Goal: Task Accomplishment & Management: Use online tool/utility

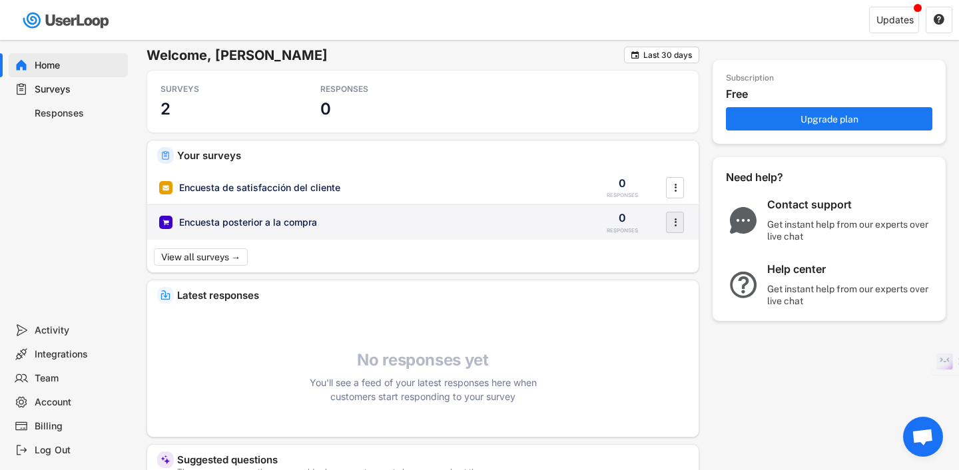
click at [679, 225] on icon "" at bounding box center [675, 222] width 13 height 20
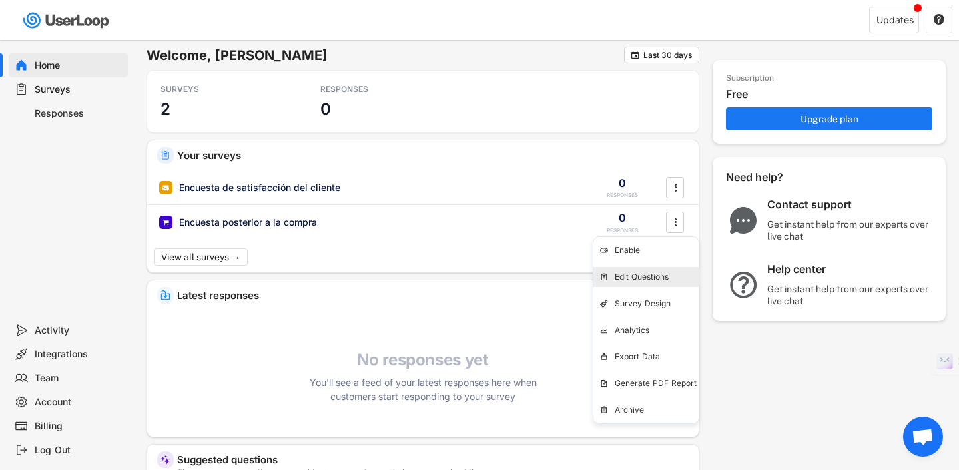
click at [661, 274] on div "Edit Questions" at bounding box center [657, 277] width 84 height 11
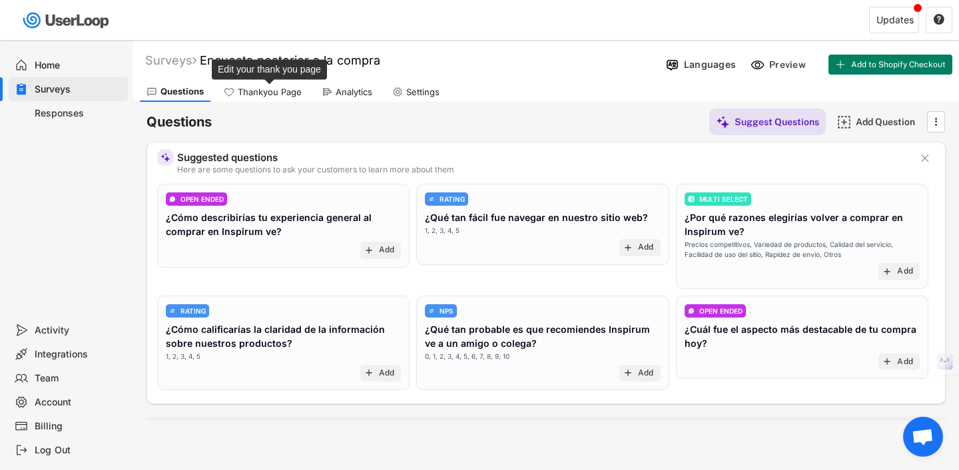
click at [274, 87] on div "Thankyou Page" at bounding box center [270, 92] width 64 height 11
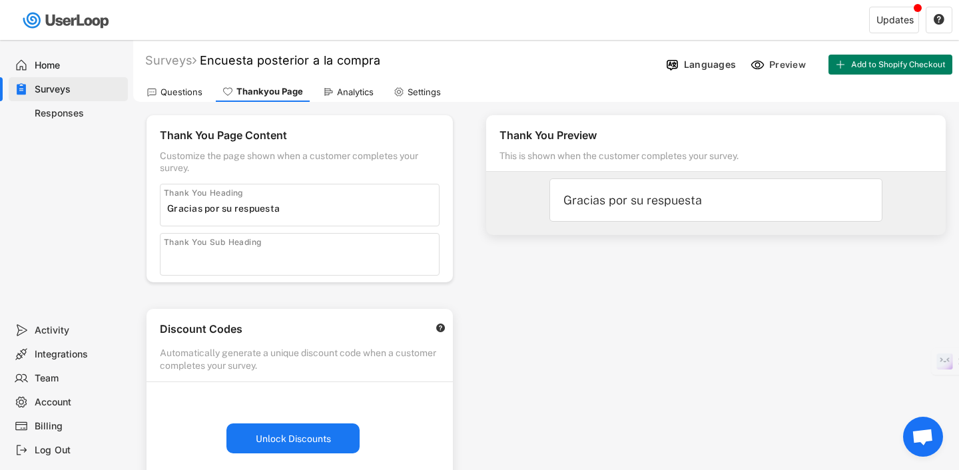
click at [185, 91] on div "Questions" at bounding box center [182, 92] width 42 height 11
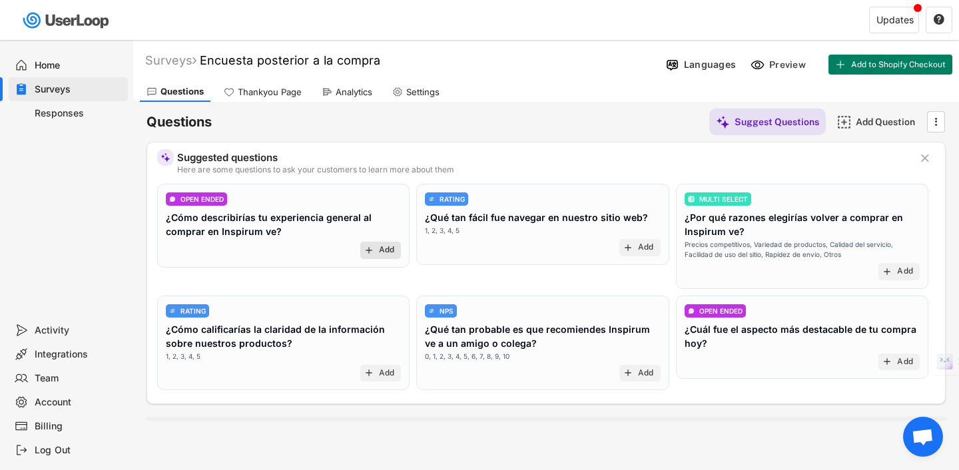
click at [382, 247] on div "Add" at bounding box center [387, 250] width 16 height 11
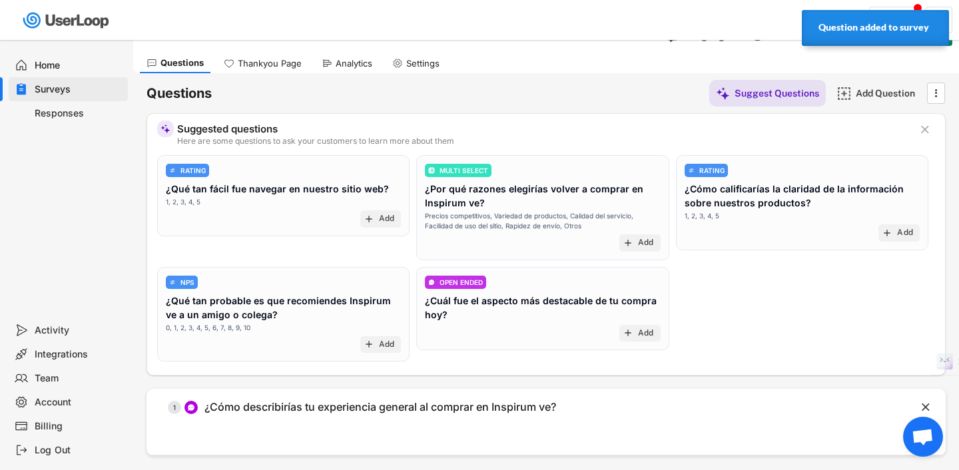
scroll to position [16, 0]
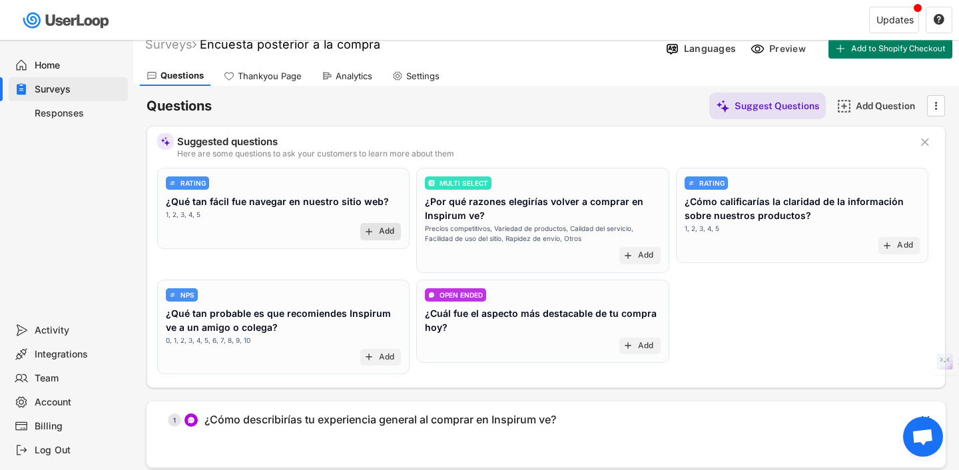
click at [384, 229] on div "Add" at bounding box center [387, 231] width 16 height 11
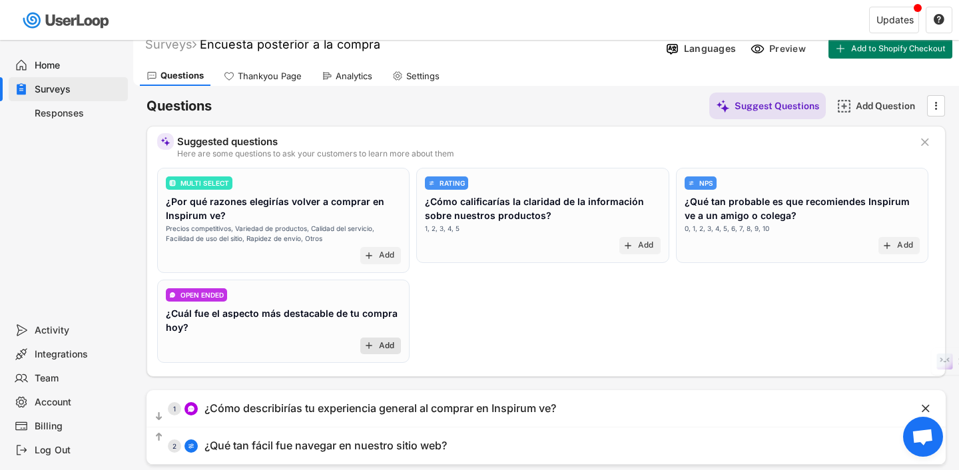
click at [384, 344] on div "Add" at bounding box center [387, 346] width 16 height 11
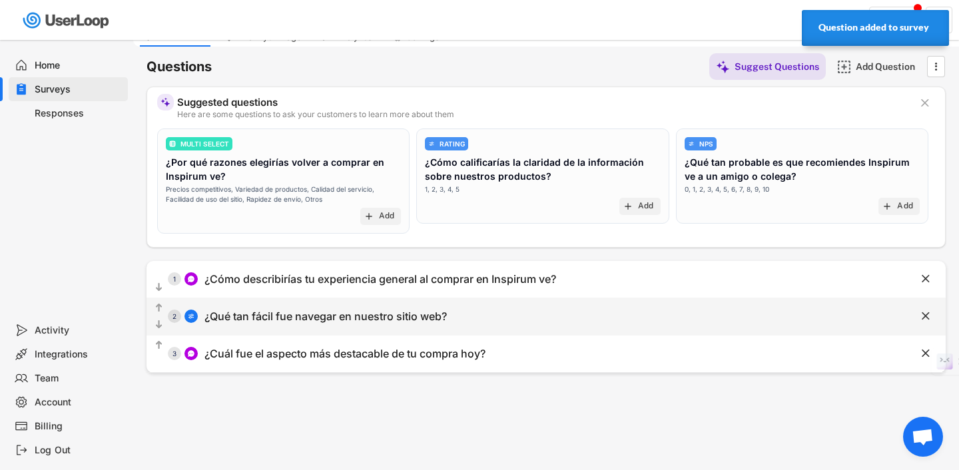
scroll to position [0, 0]
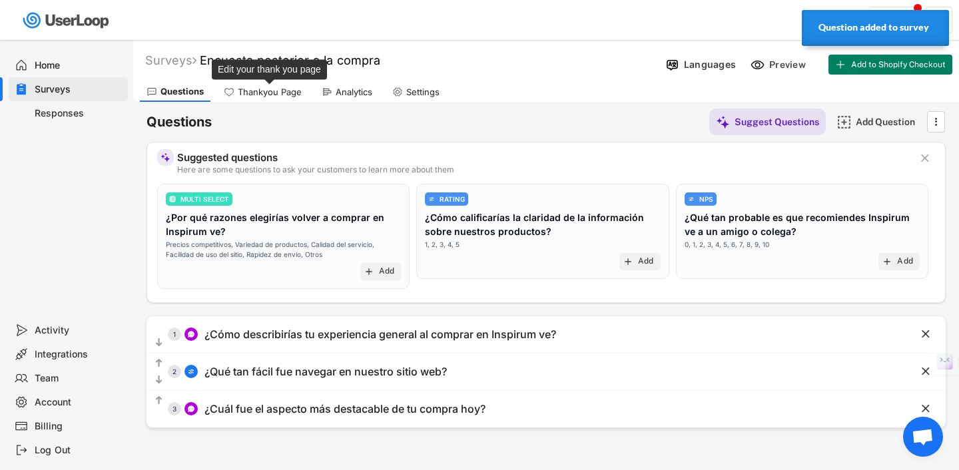
click at [278, 96] on div "Thankyou Page" at bounding box center [270, 92] width 64 height 11
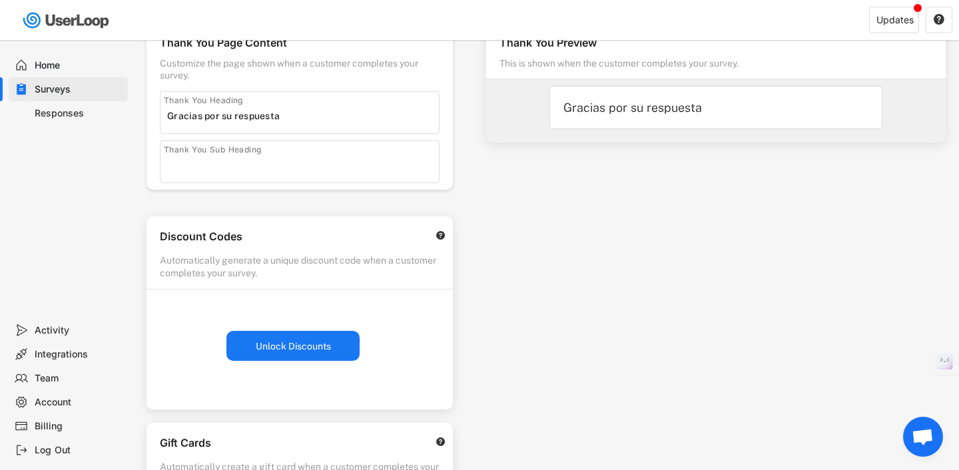
scroll to position [101, 0]
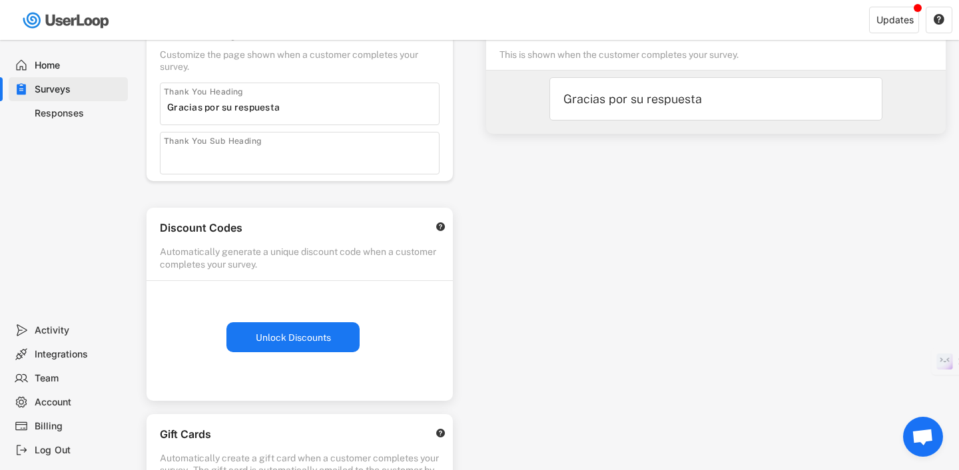
click at [326, 344] on button "Unlock Discounts" at bounding box center [292, 337] width 133 height 30
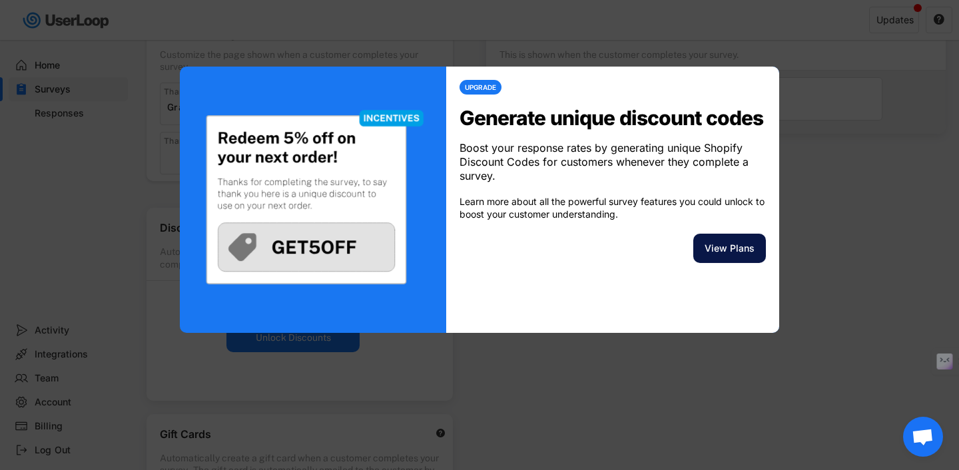
click at [724, 263] on button "View Plans" at bounding box center [729, 248] width 73 height 29
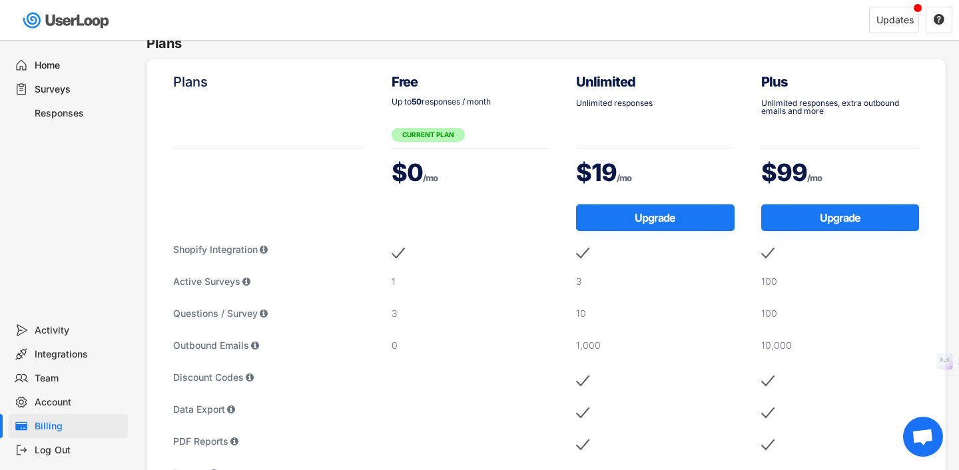
scroll to position [0, 0]
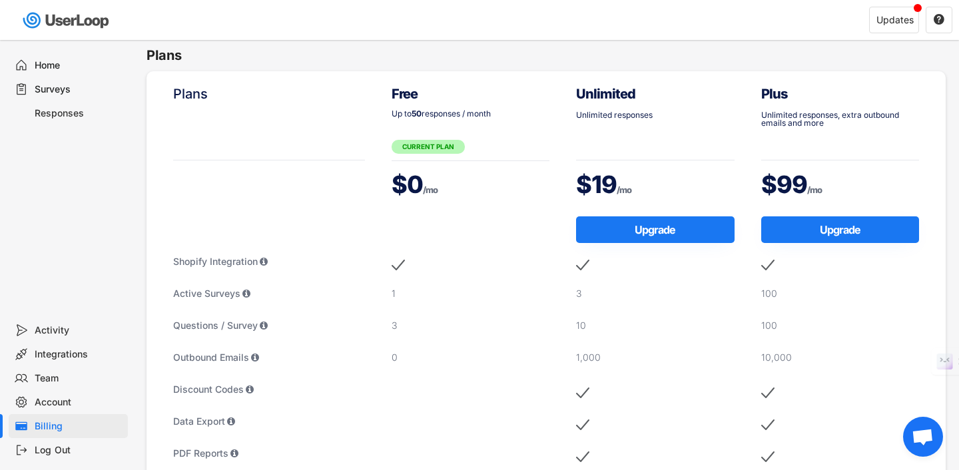
click at [54, 91] on div "Surveys" at bounding box center [79, 89] width 88 height 13
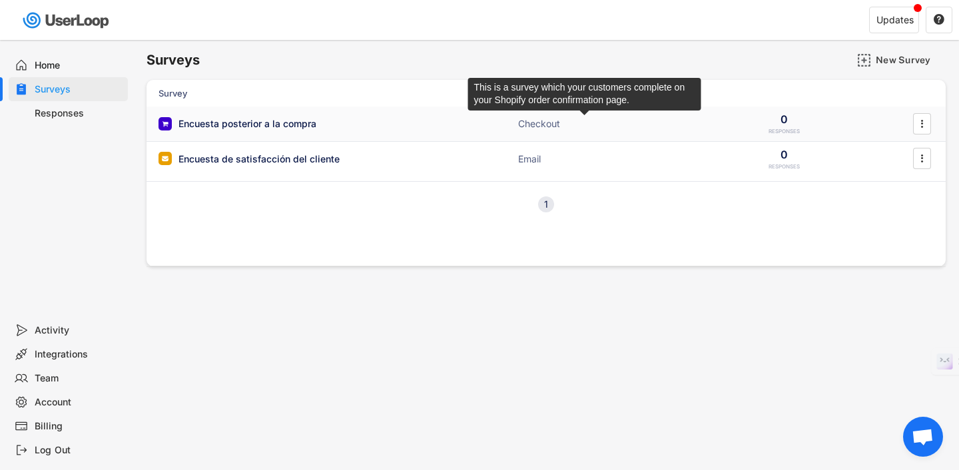
click at [537, 129] on div "Checkout" at bounding box center [584, 123] width 133 height 13
type input "Gracias por su respuesta"
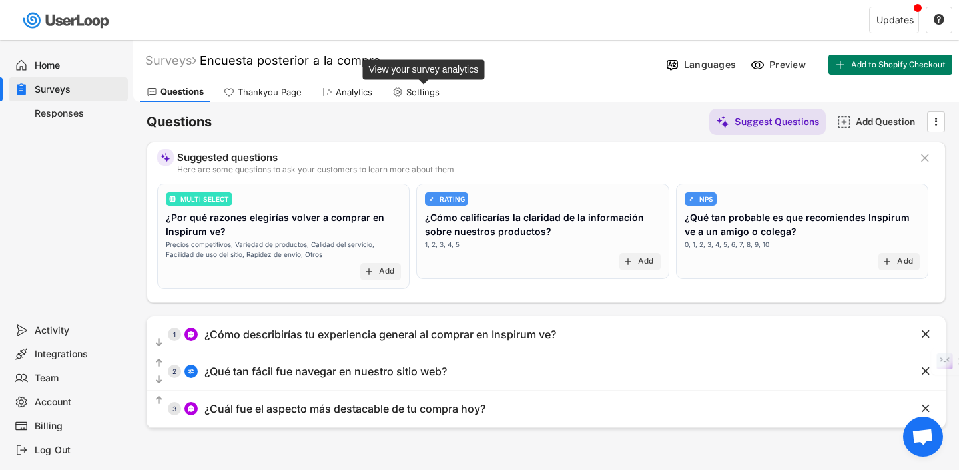
click at [432, 95] on div "Settings" at bounding box center [422, 92] width 33 height 11
select select ""weekly""
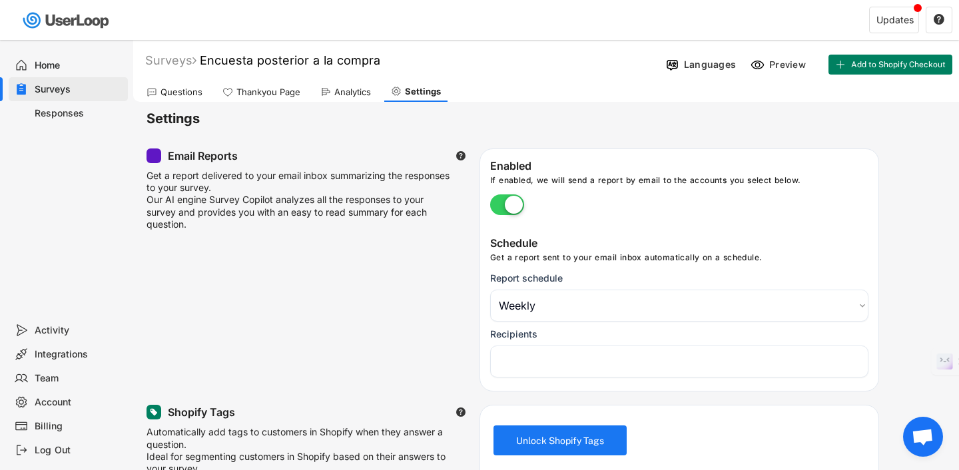
select select "1348695171700984260__LOOKUP__1753959094982x795567690140623600"
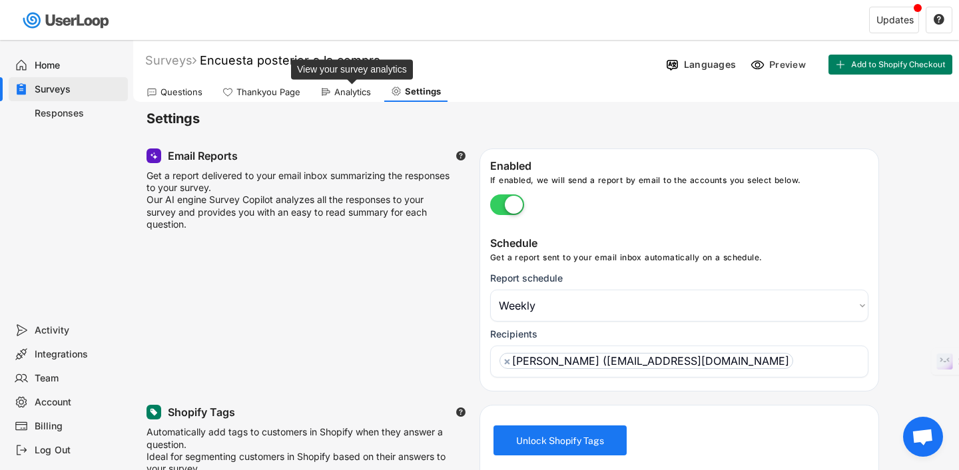
click at [354, 89] on div "Analytics" at bounding box center [352, 92] width 37 height 11
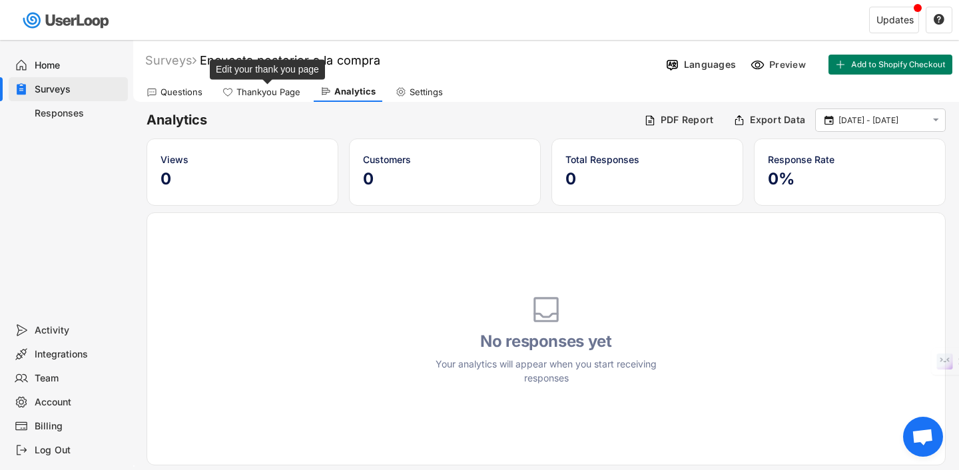
click at [275, 93] on div "Thankyou Page" at bounding box center [268, 92] width 64 height 11
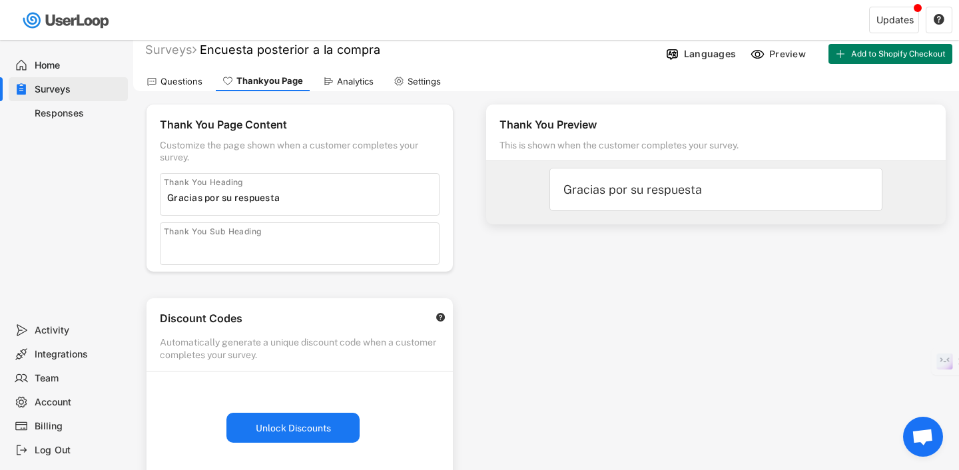
scroll to position [13, 0]
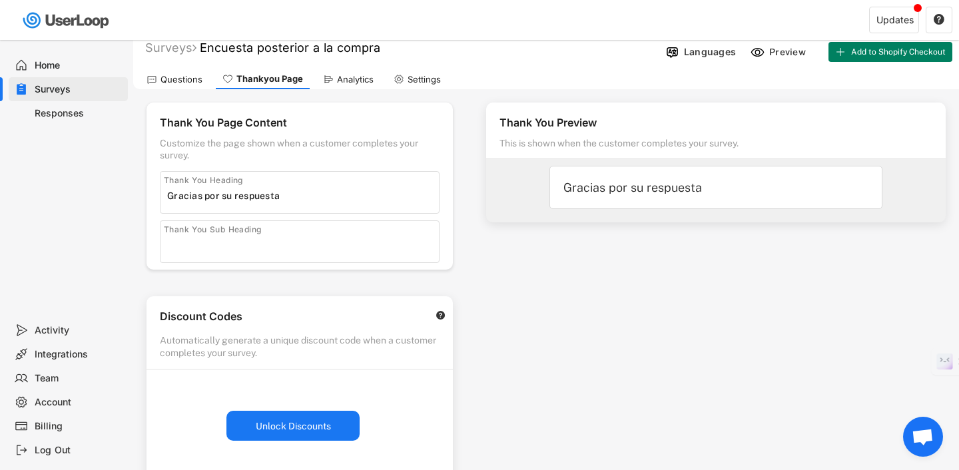
click at [399, 250] on input "input" at bounding box center [303, 245] width 272 height 20
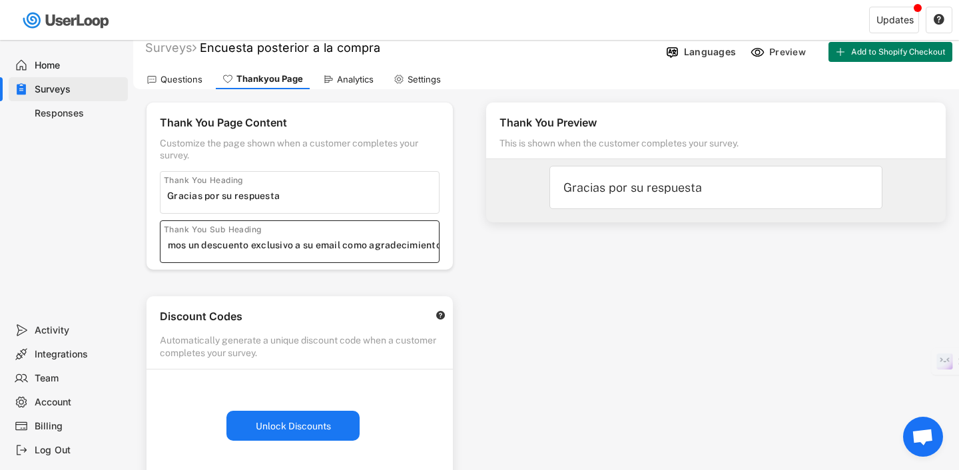
scroll to position [0, 49]
type input "Le enviaremos un descuento exclusivo a su email como agradecimiento!"
click at [489, 272] on div "Thank You Preview This is shown when the customer completes your survey. Gracia…" at bounding box center [716, 367] width 486 height 557
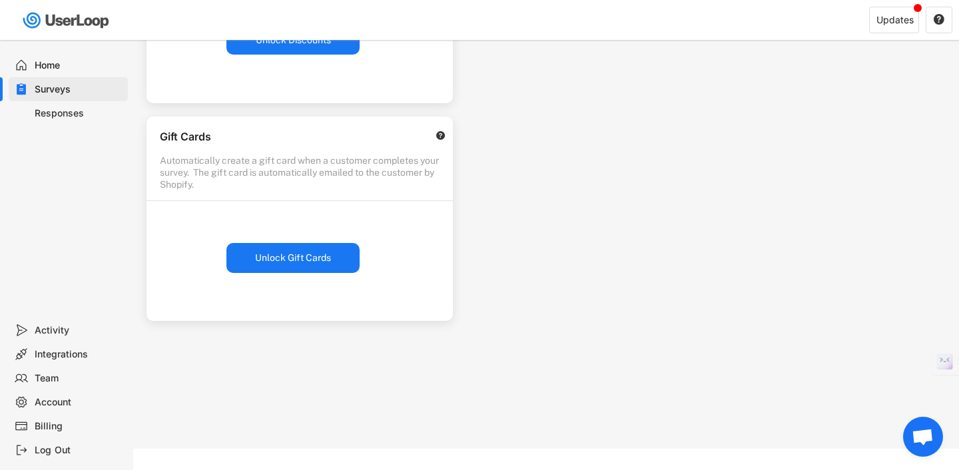
scroll to position [418, 0]
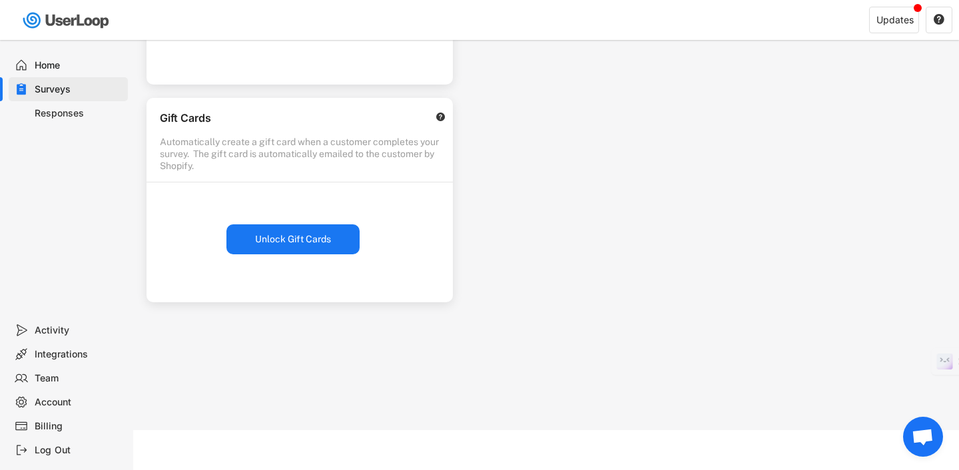
click at [476, 252] on div "Thank You Page Content Customize the page shown when a customer completes your …" at bounding box center [546, 57] width 826 height 746
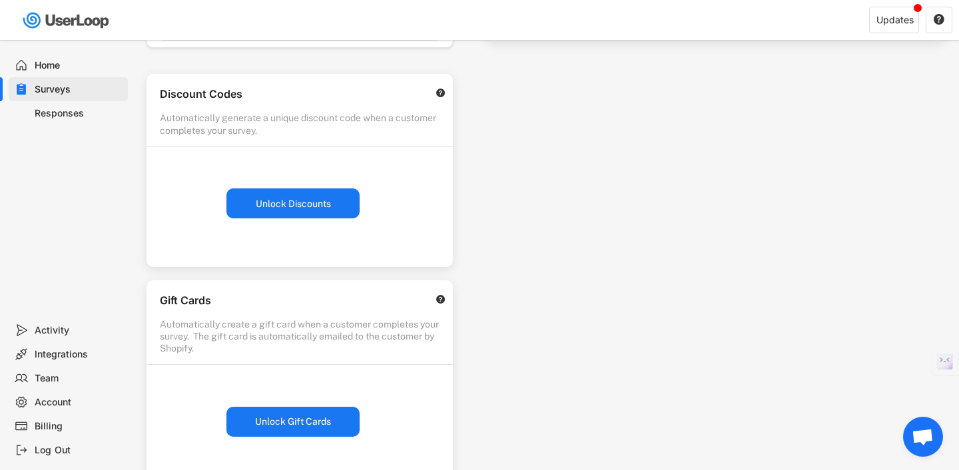
scroll to position [0, 0]
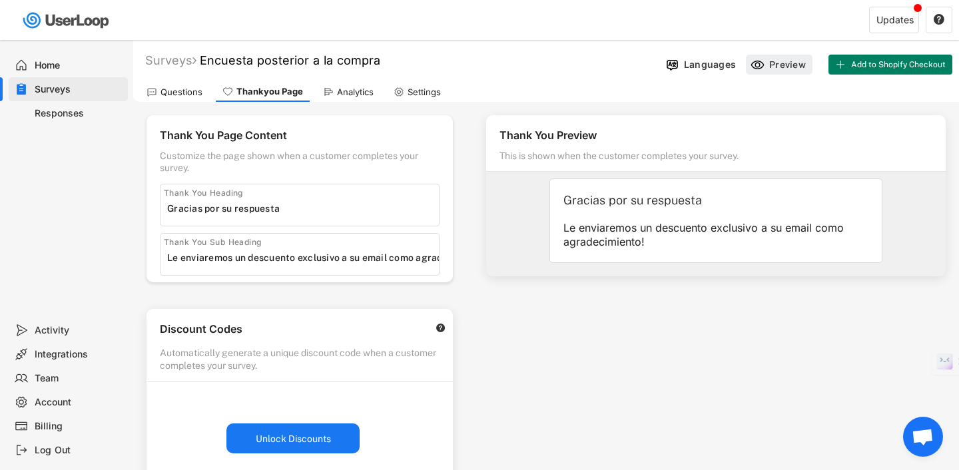
click at [775, 72] on div "Preview" at bounding box center [779, 65] width 67 height 20
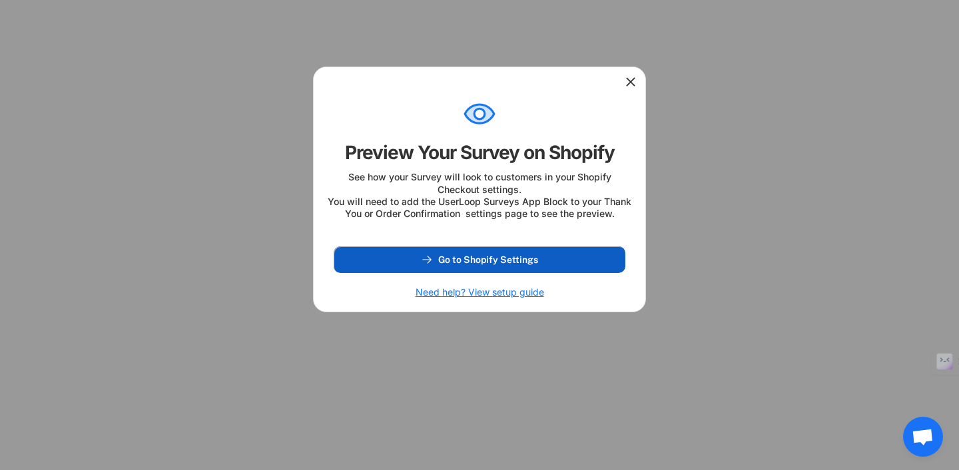
click at [539, 270] on button "Go to Shopify Settings" at bounding box center [480, 259] width 292 height 27
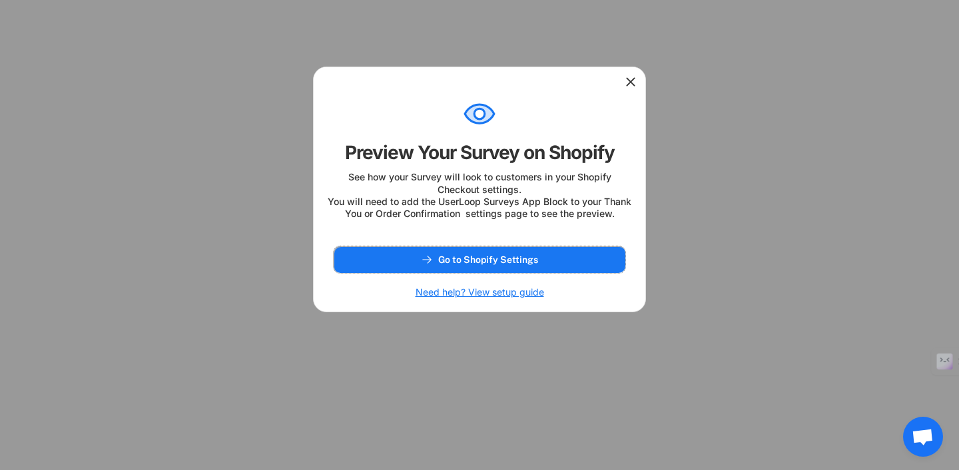
click at [629, 84] on icon at bounding box center [630, 81] width 13 height 13
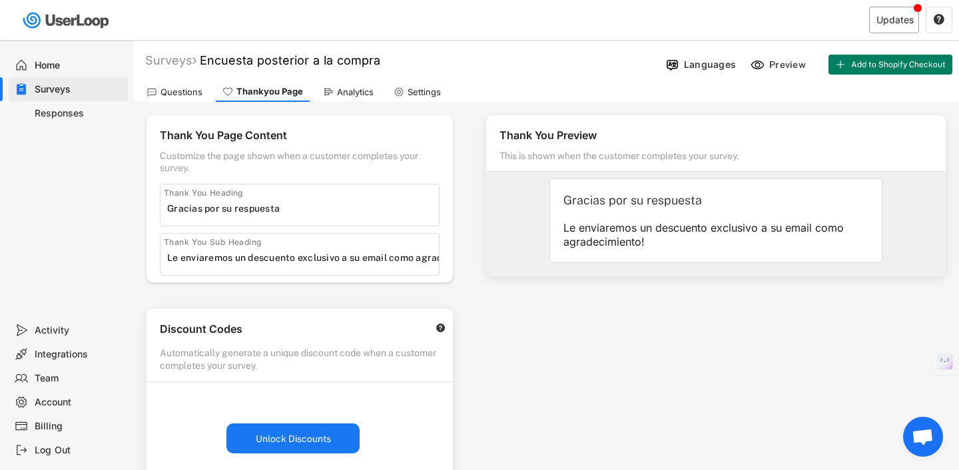
click at [885, 19] on div "Updates" at bounding box center [895, 19] width 37 height 9
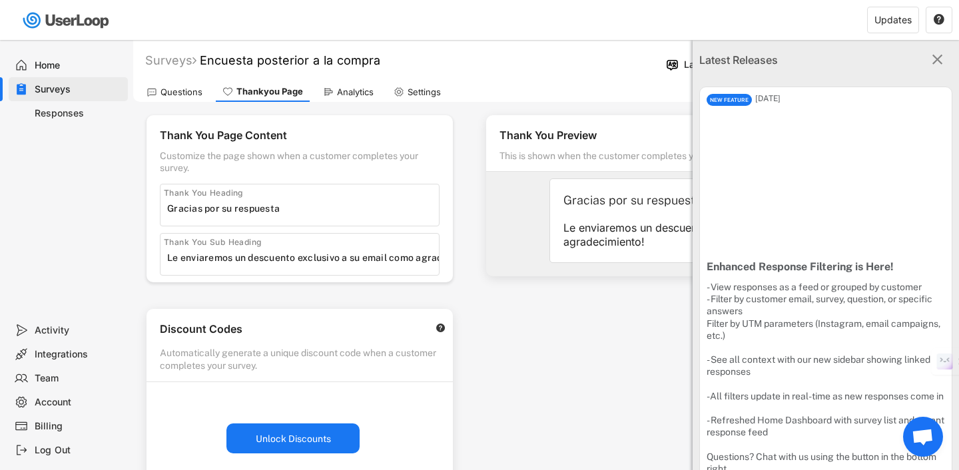
click at [55, 67] on div "Home" at bounding box center [79, 65] width 88 height 13
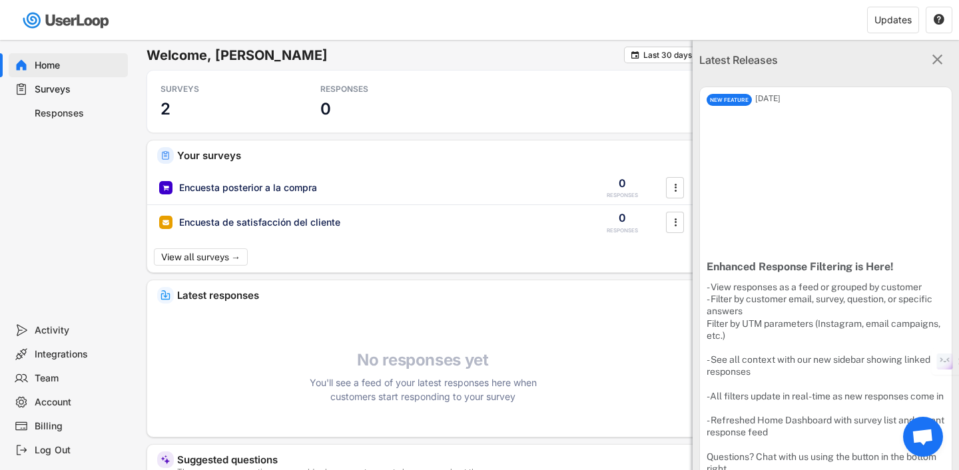
click at [405, 170] on div "Your surveys Encuesta posterior a la compra 0 RESPONSES  Encuesta de satisfacc…" at bounding box center [423, 207] width 552 height 132
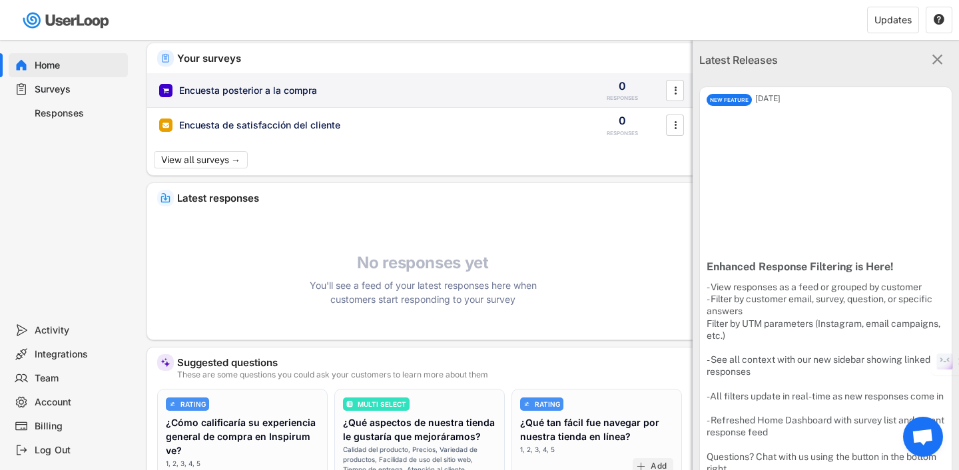
scroll to position [161, 0]
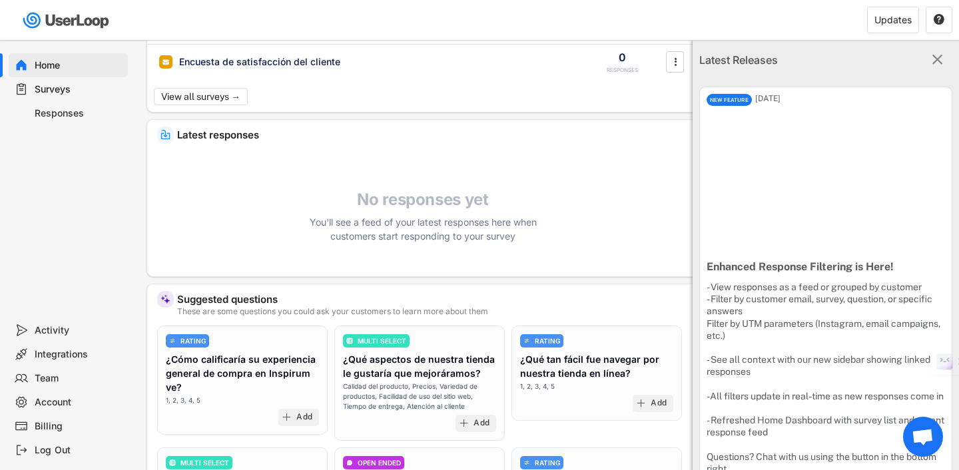
click at [59, 423] on div "Billing" at bounding box center [79, 426] width 88 height 13
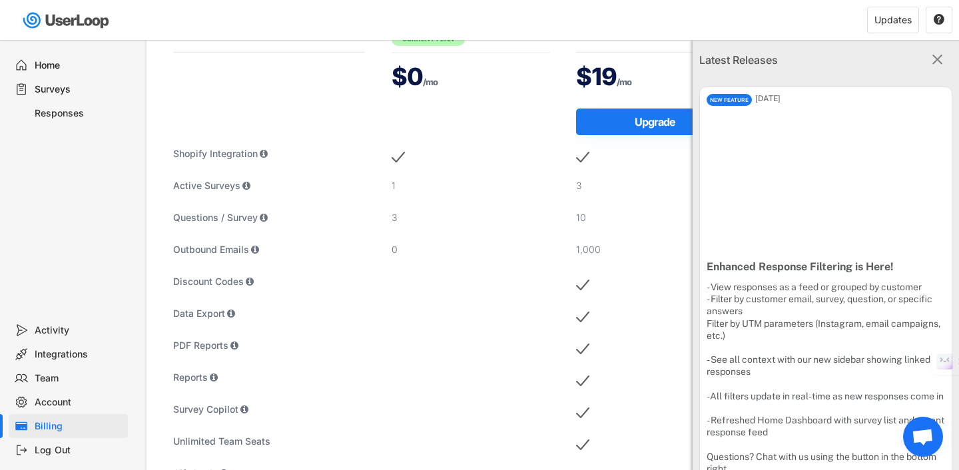
scroll to position [0, 0]
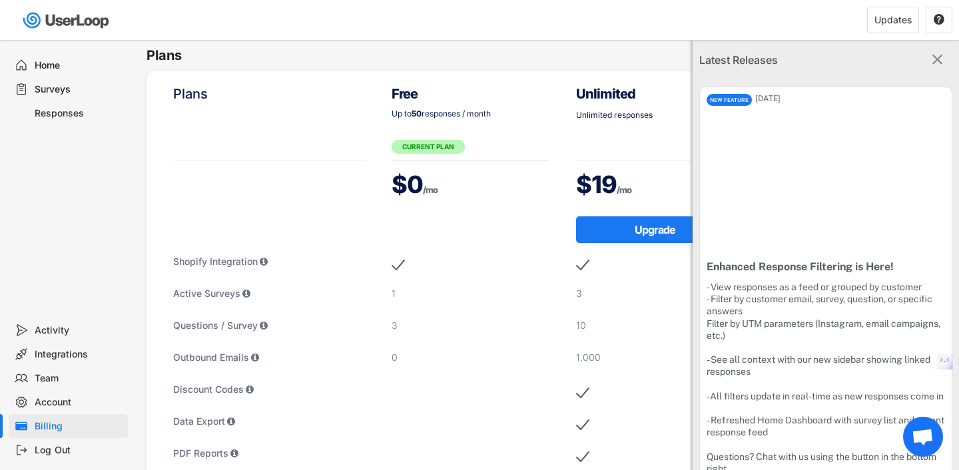
click at [935, 59] on text "" at bounding box center [938, 59] width 11 height 17
